Goal: Information Seeking & Learning: Learn about a topic

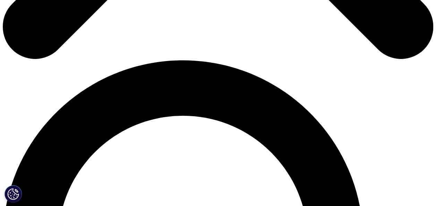
scroll to position [451, 0]
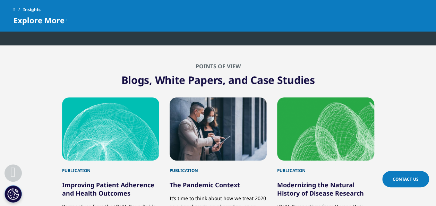
scroll to position [832, 0]
